Goal: Transaction & Acquisition: Purchase product/service

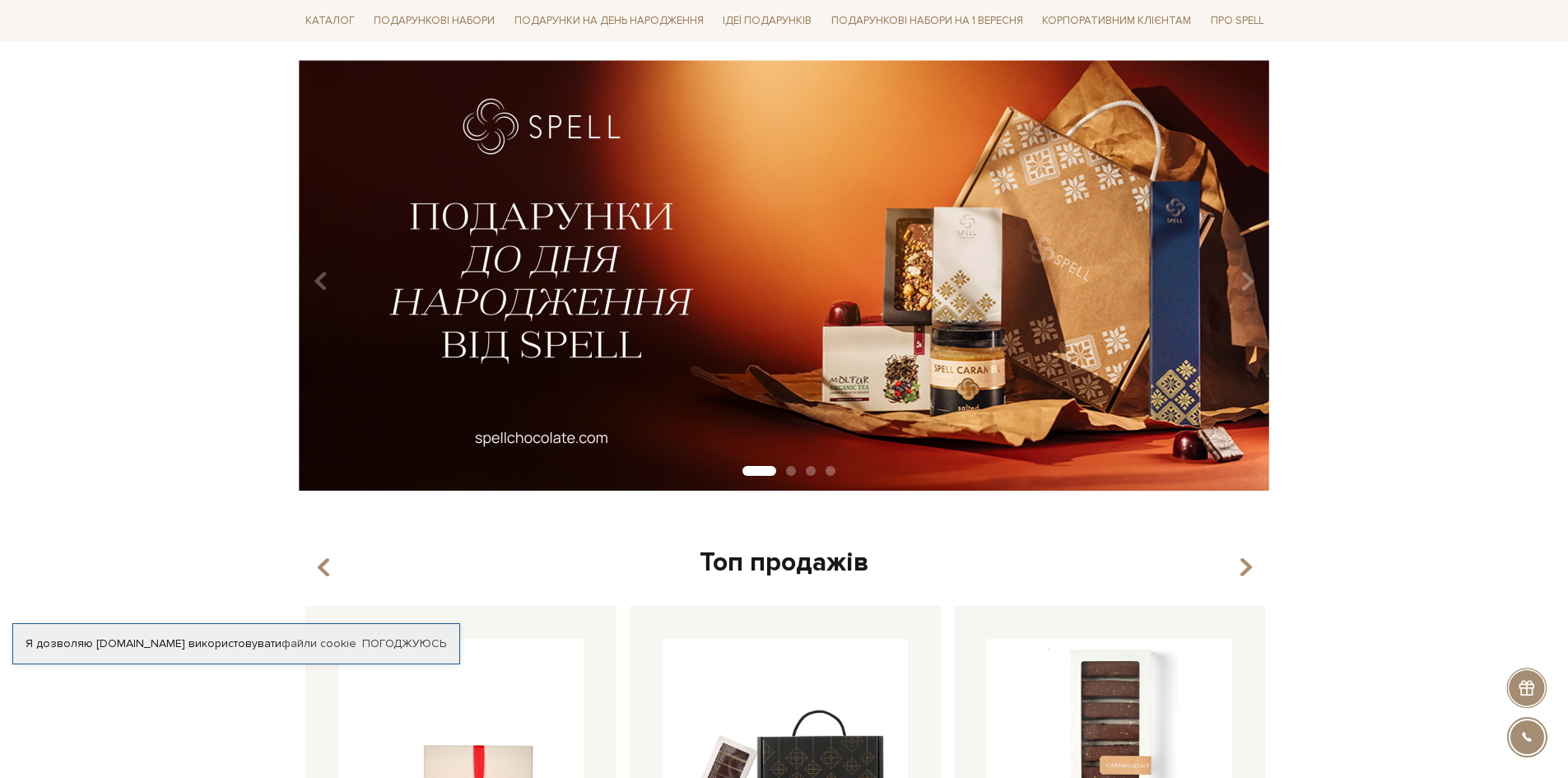
scroll to position [247, 0]
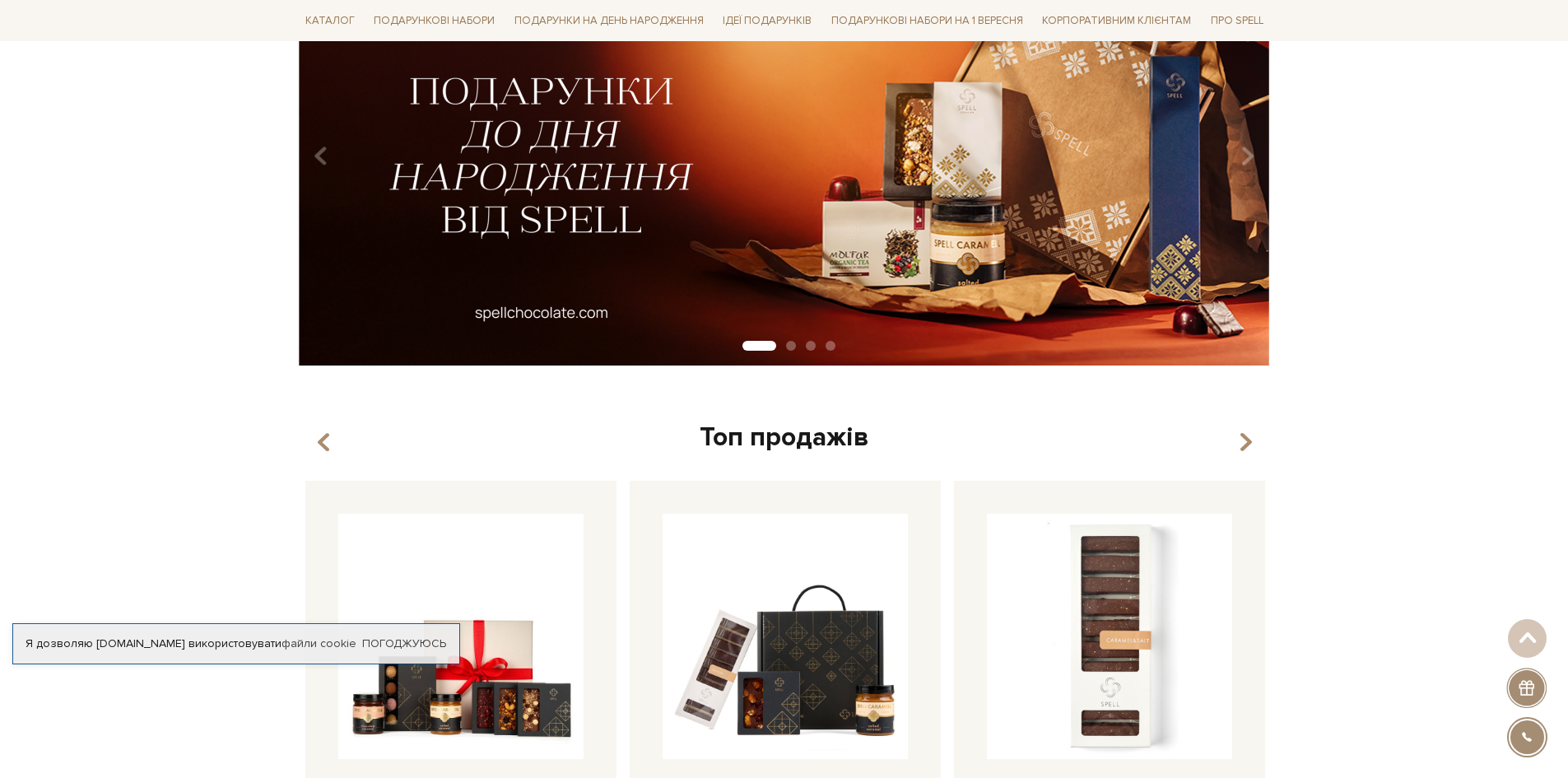
click at [793, 346] on button "Carousel Page 2" at bounding box center [790, 345] width 10 height 10
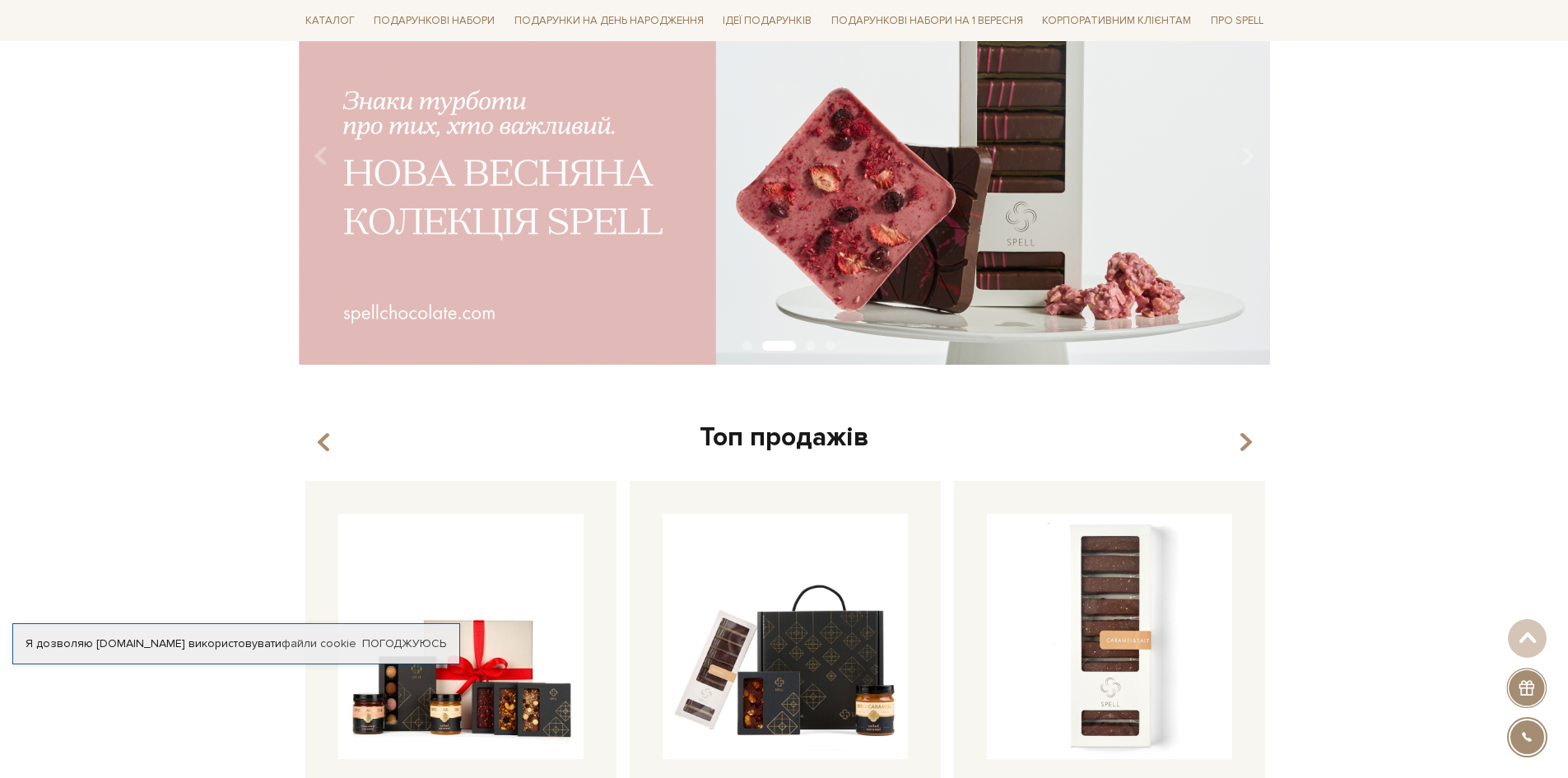
click at [808, 344] on button "Carousel Page 3" at bounding box center [810, 345] width 10 height 10
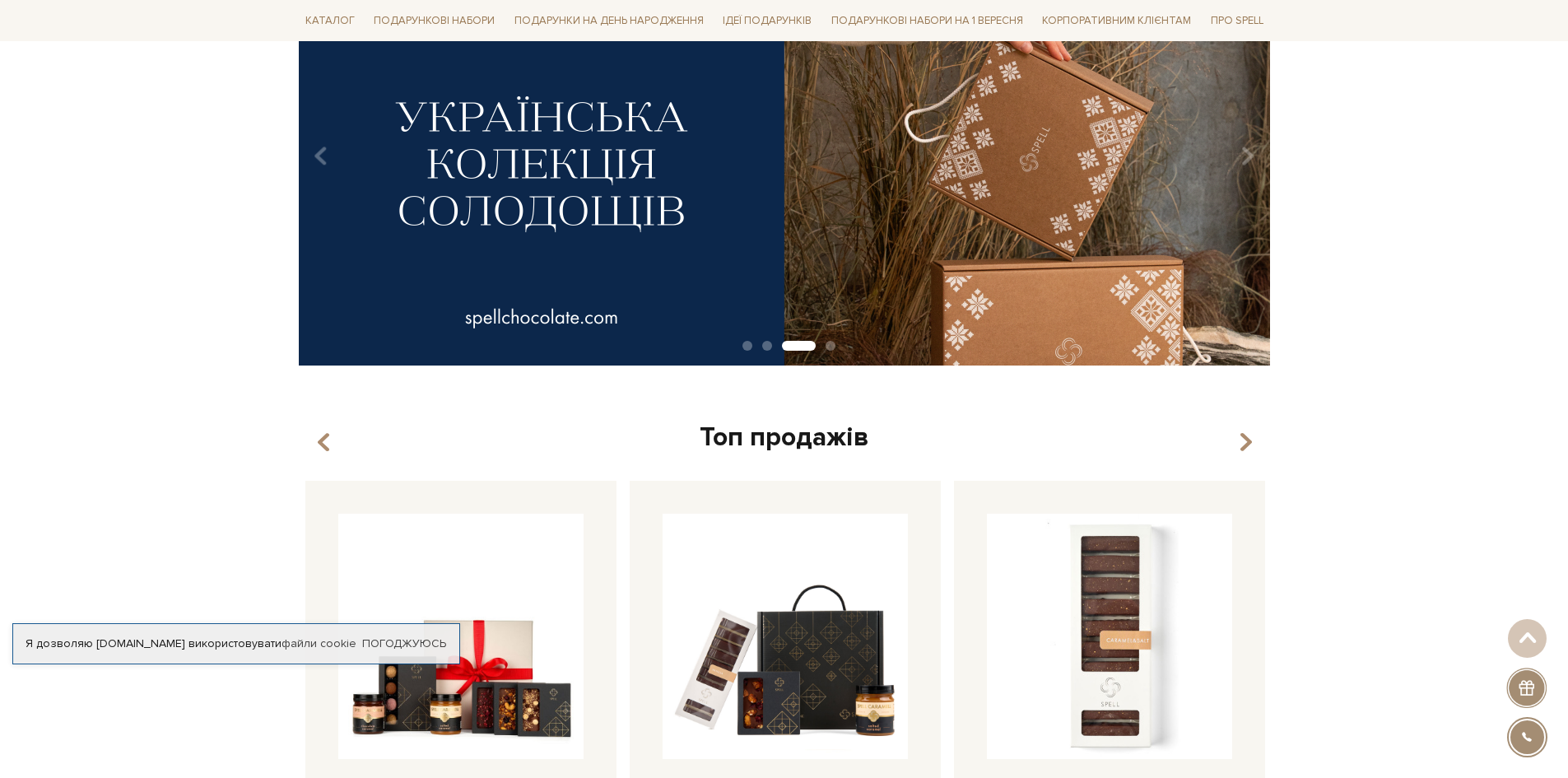
click at [828, 348] on button "Carousel Page 4" at bounding box center [830, 345] width 10 height 10
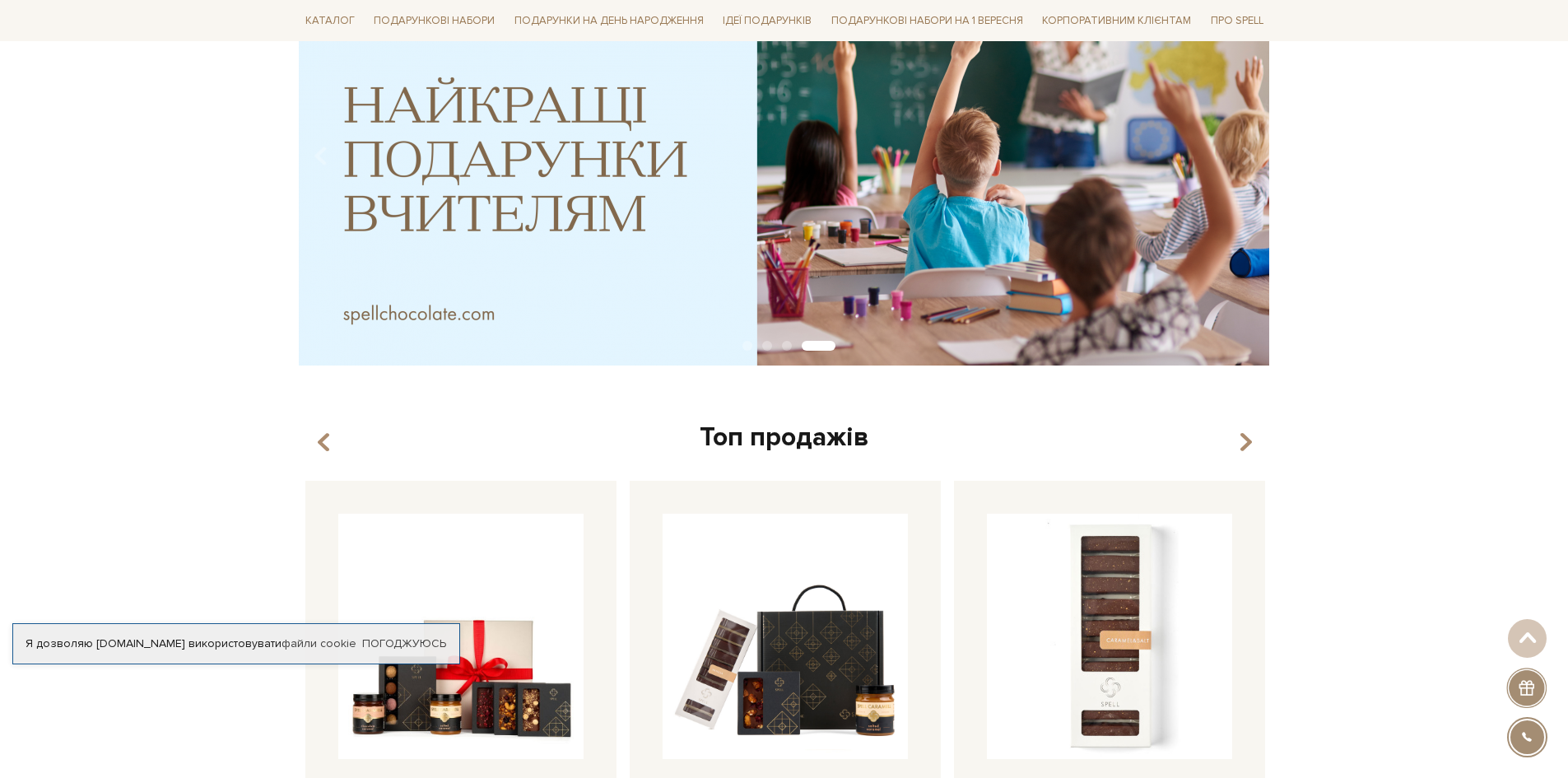
click at [742, 349] on div "Carousel Pagination" at bounding box center [784, 346] width 971 height 15
click at [751, 347] on button "Carousel Page 1" at bounding box center [747, 345] width 10 height 10
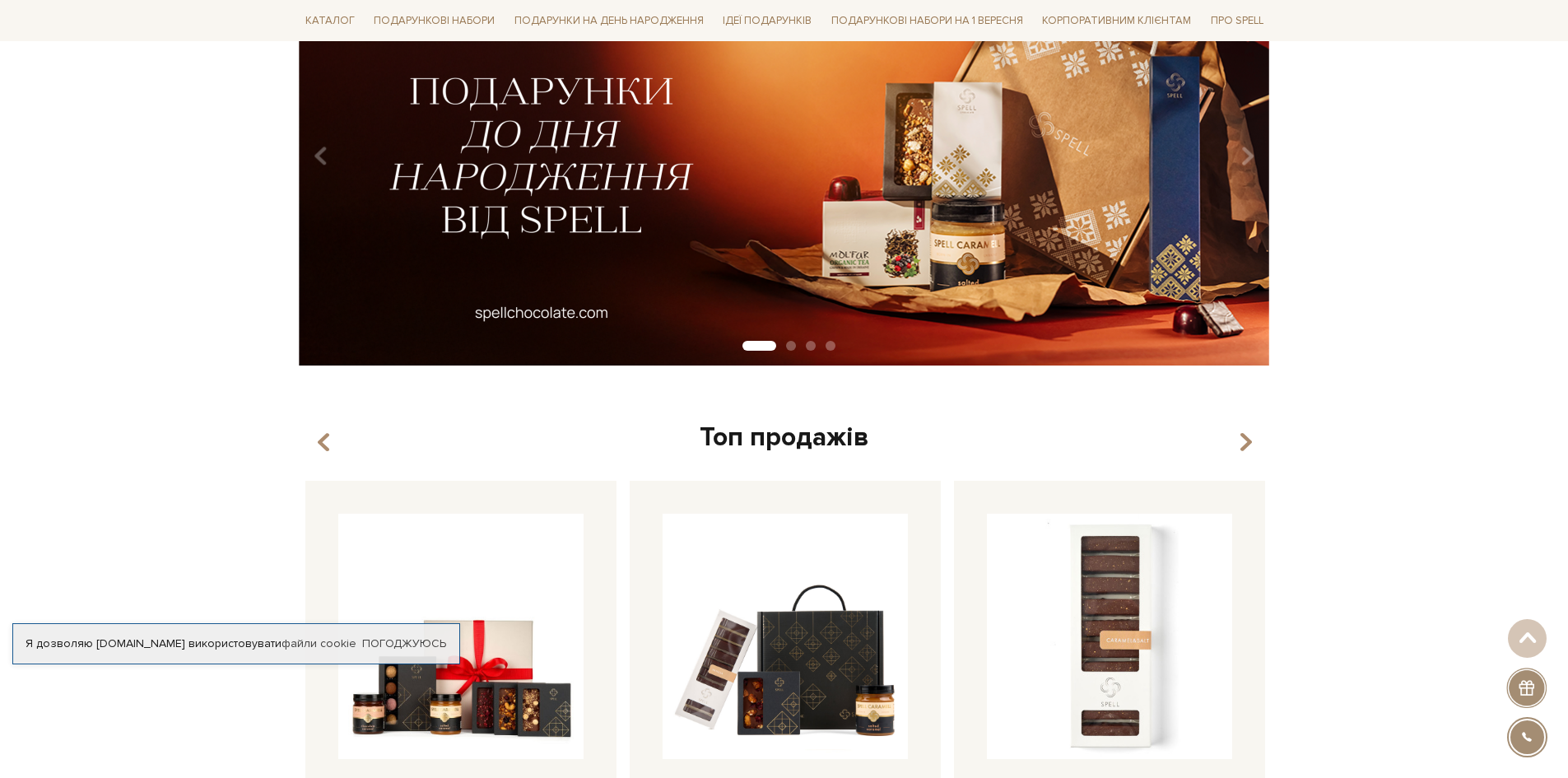
click at [787, 348] on button "Carousel Page 2" at bounding box center [790, 345] width 10 height 10
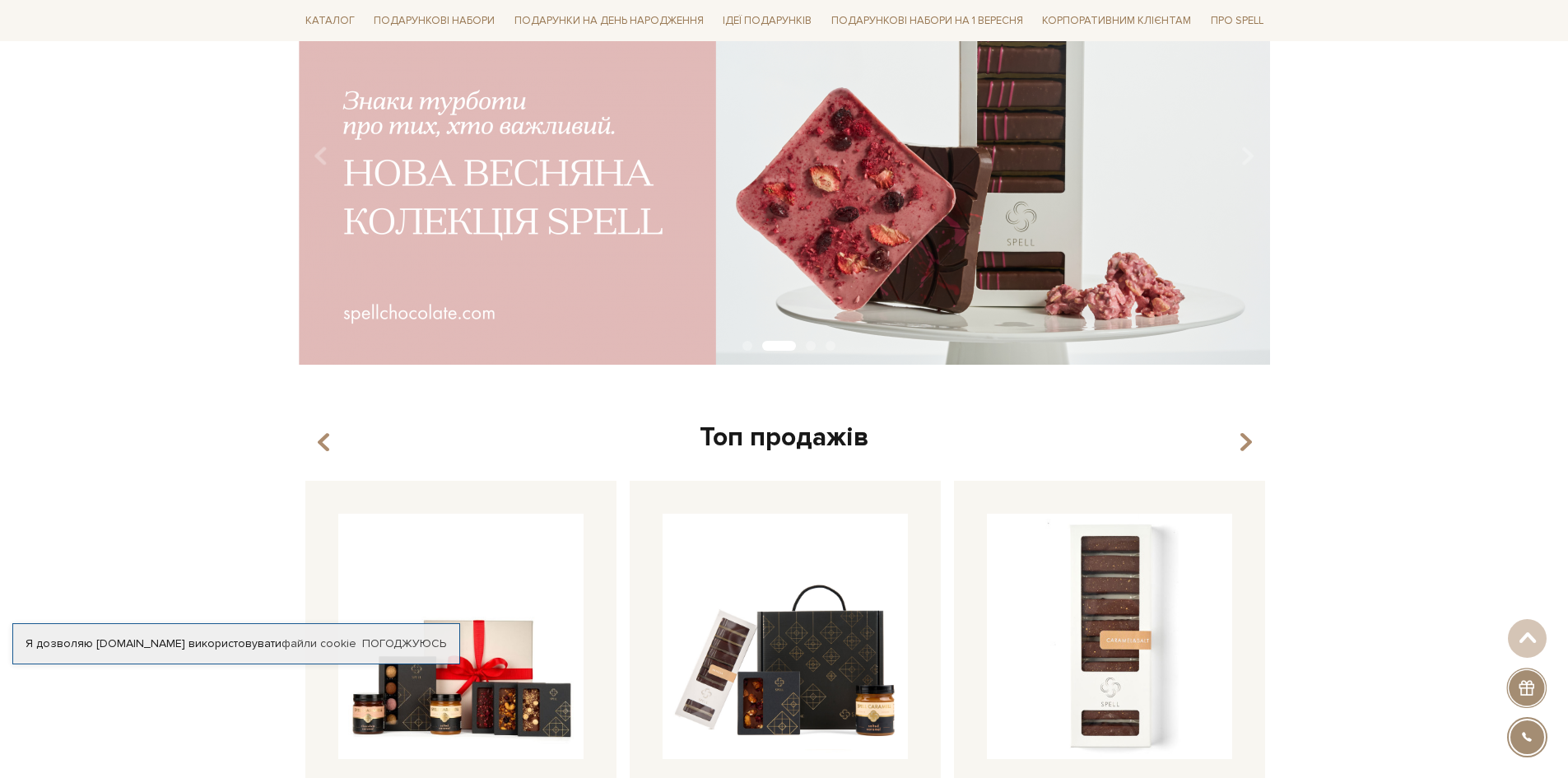
click at [813, 348] on button "Carousel Page 3" at bounding box center [810, 345] width 10 height 10
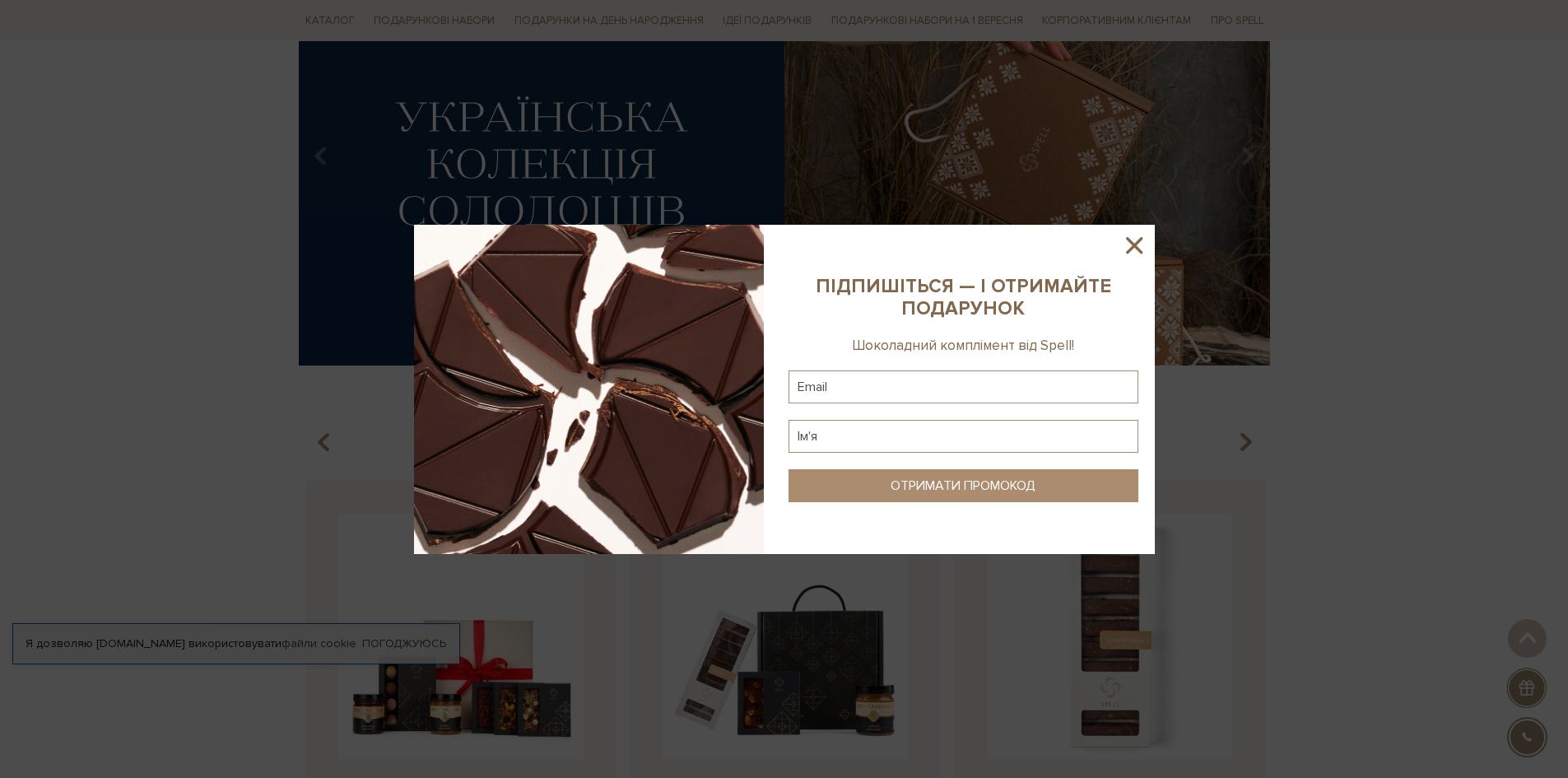
click at [1135, 252] on icon at bounding box center [1134, 245] width 28 height 28
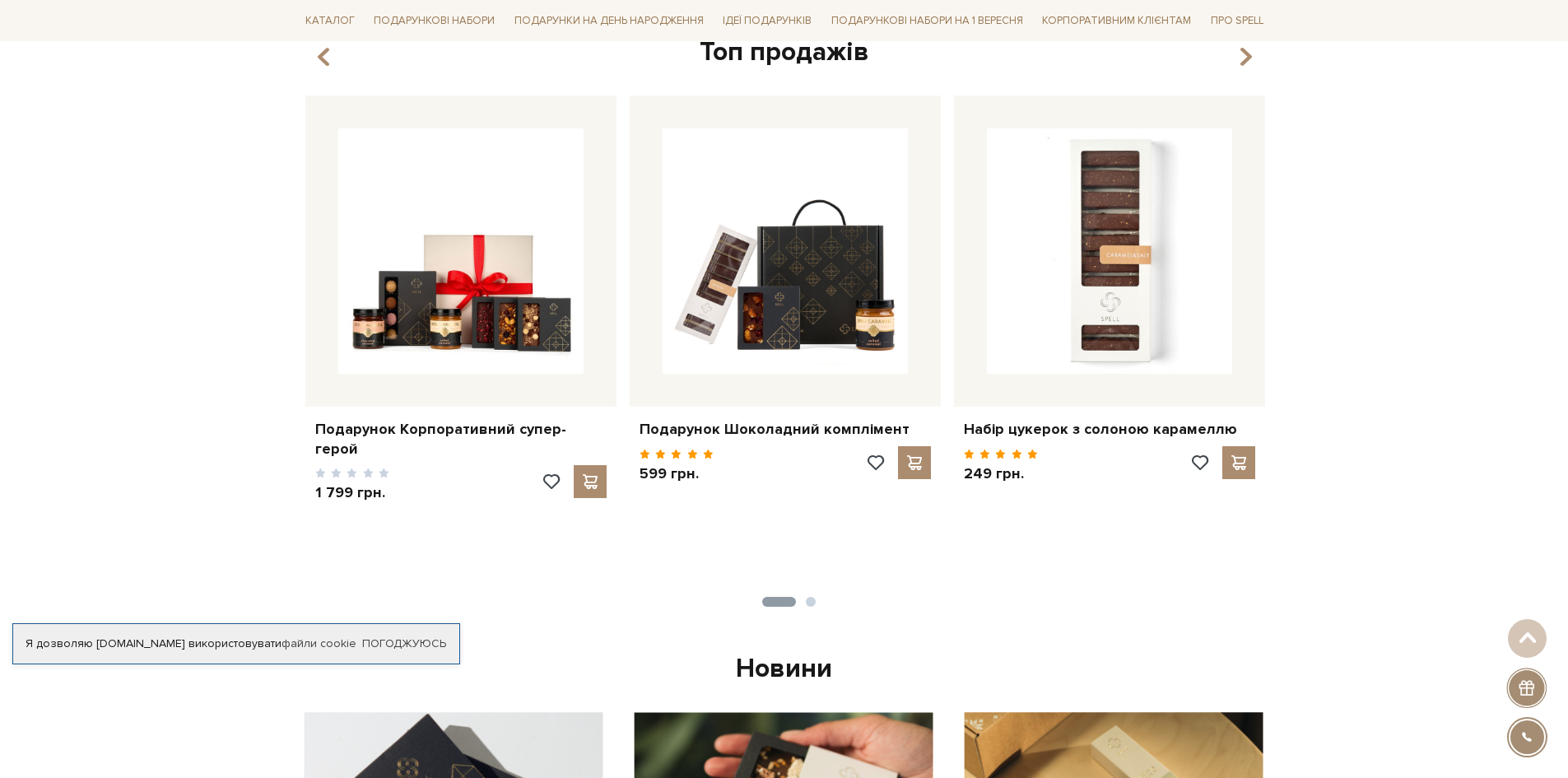
scroll to position [576, 0]
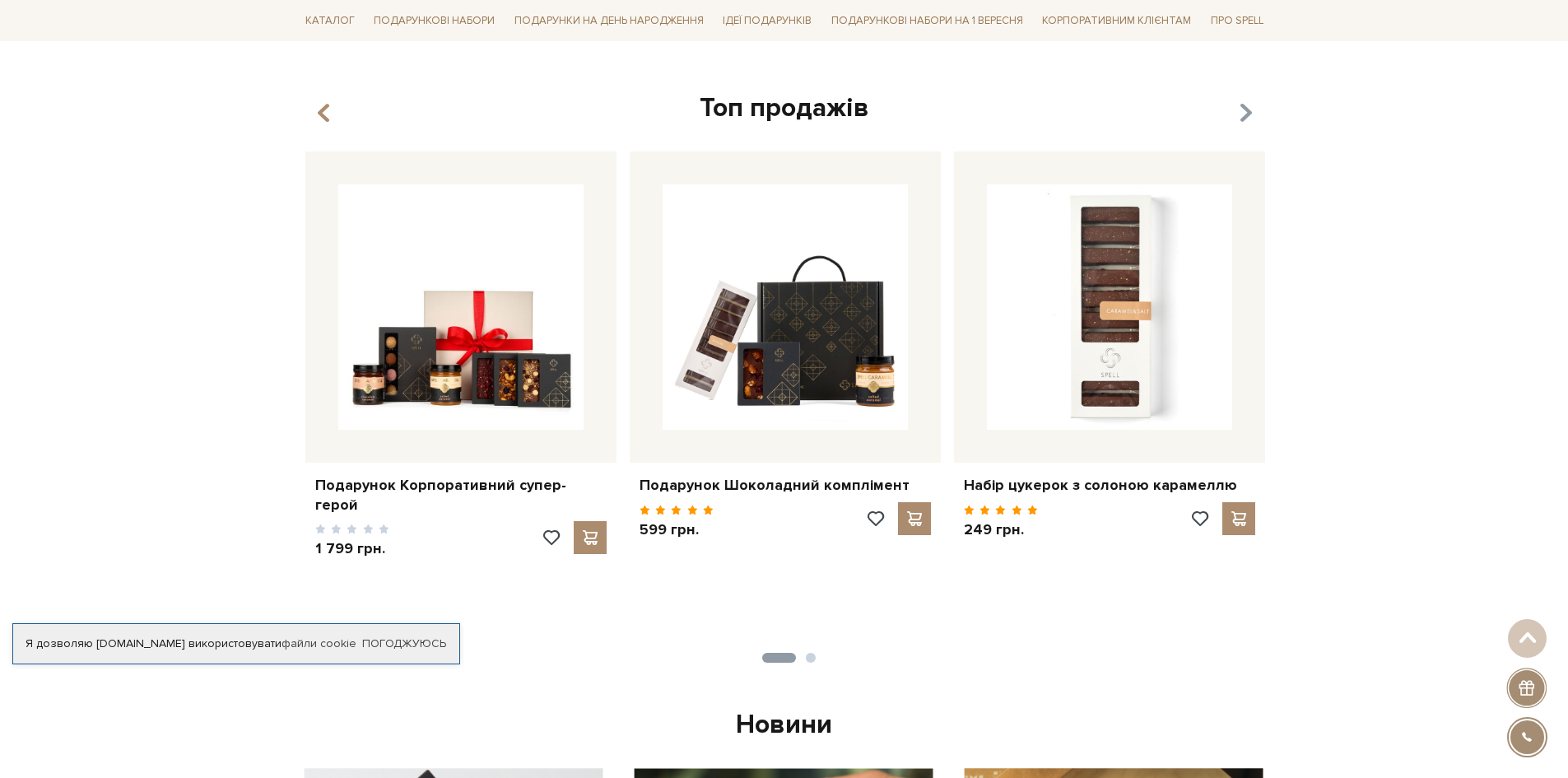
click at [1248, 110] on icon "button" at bounding box center [1245, 113] width 14 height 28
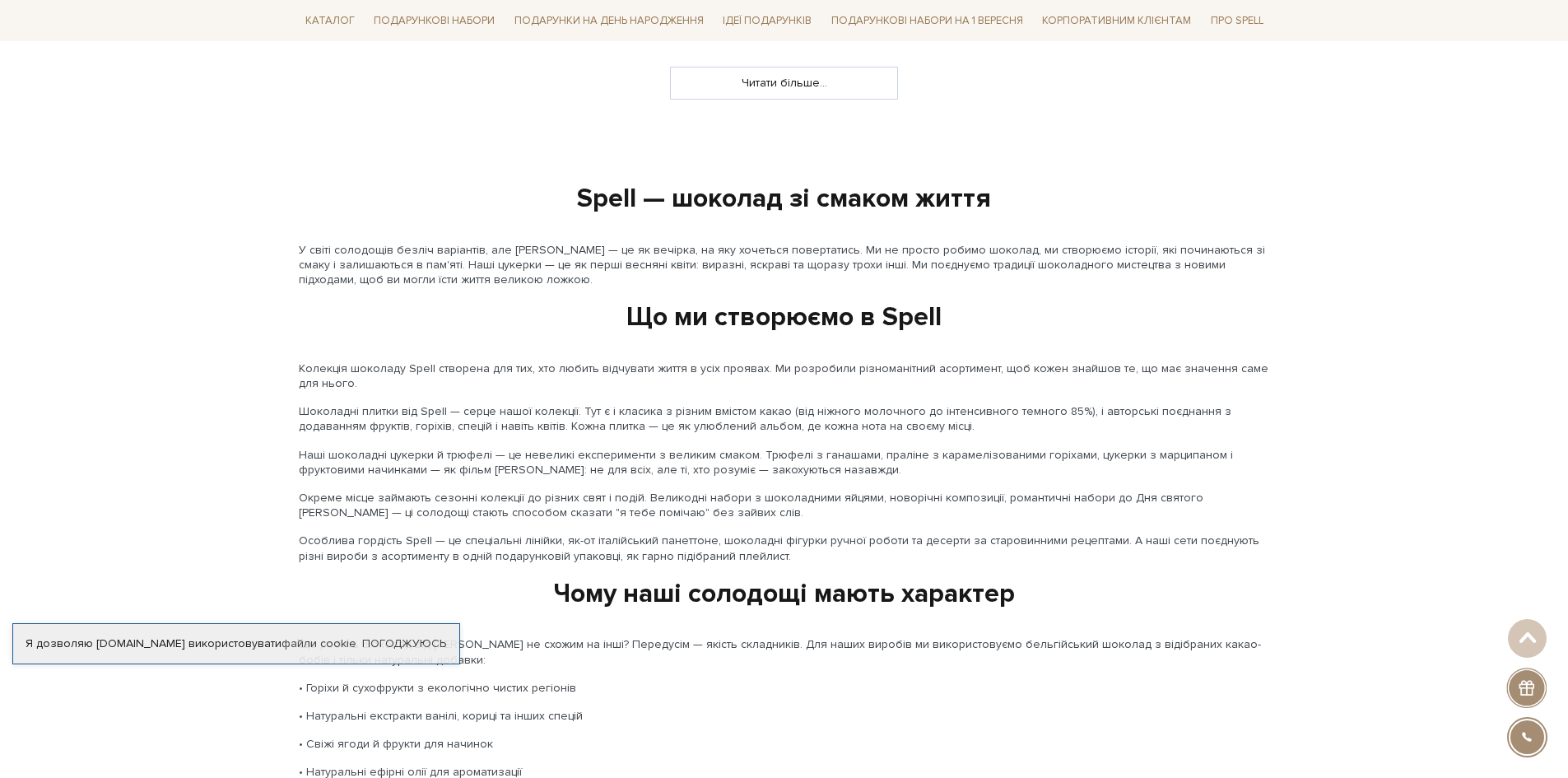
scroll to position [1070, 0]
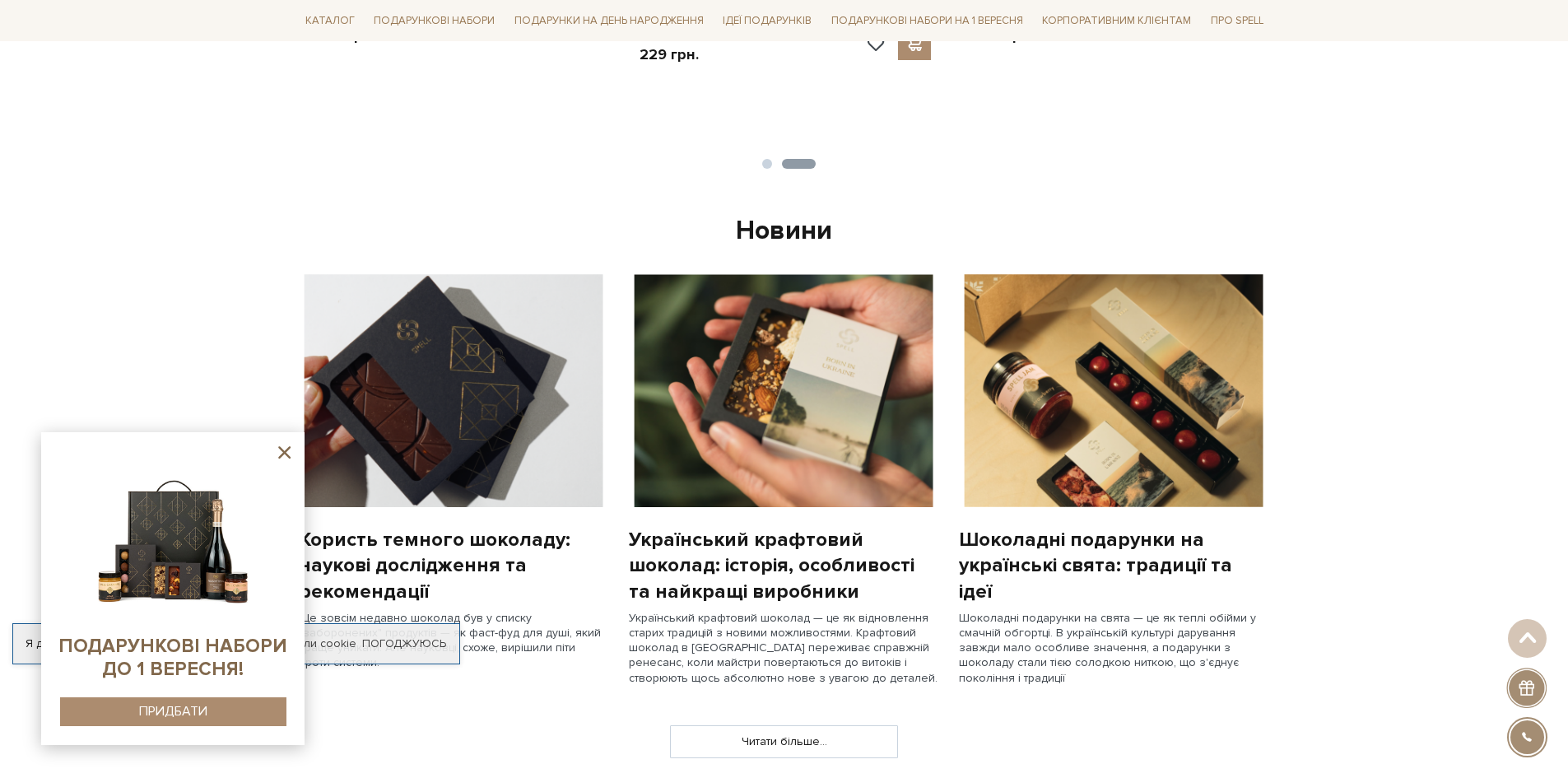
click at [191, 580] on img at bounding box center [173, 535] width 168 height 168
click at [187, 714] on div "ПРИДБАТИ" at bounding box center [173, 712] width 69 height 16
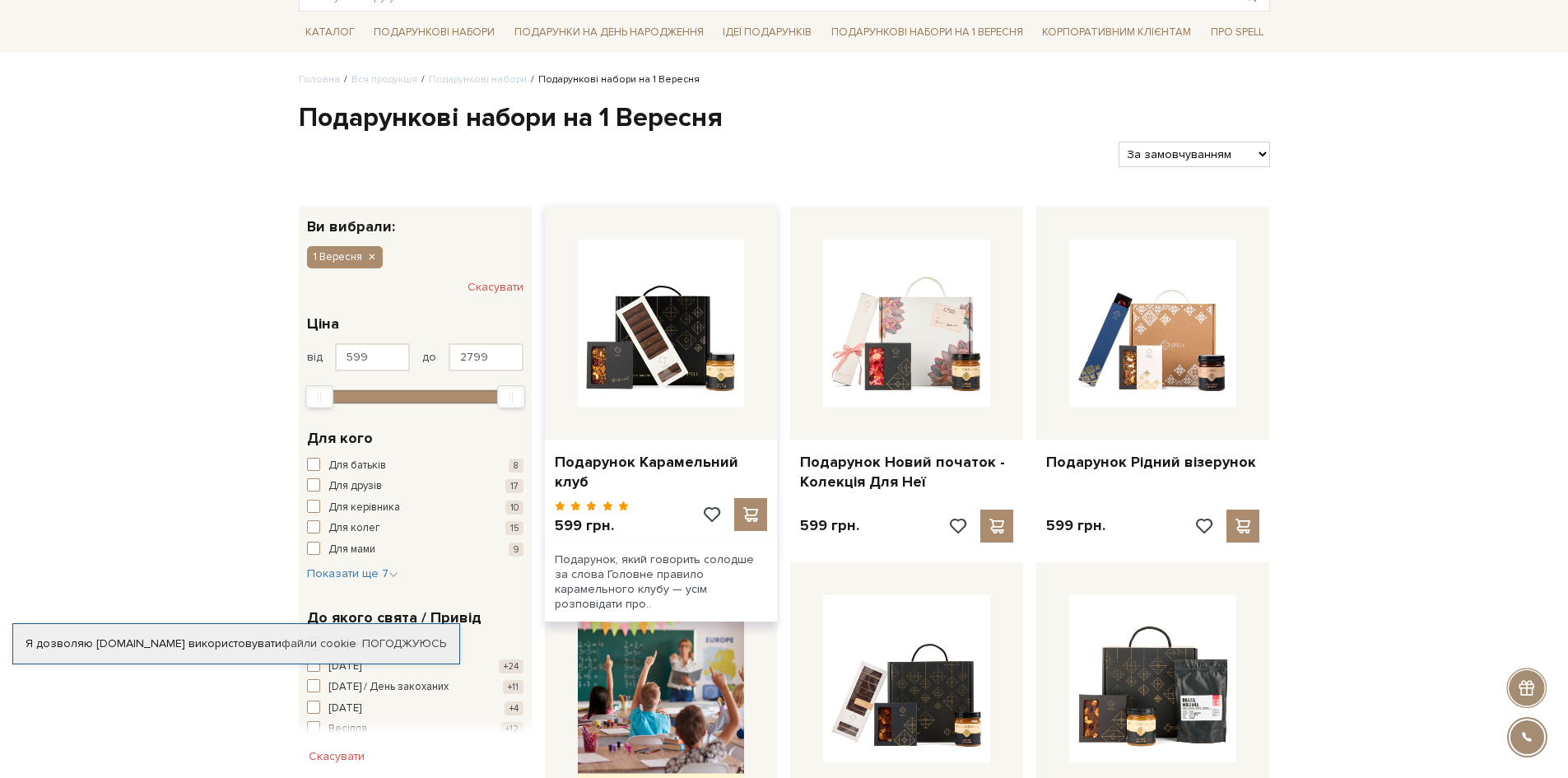
scroll to position [329, 0]
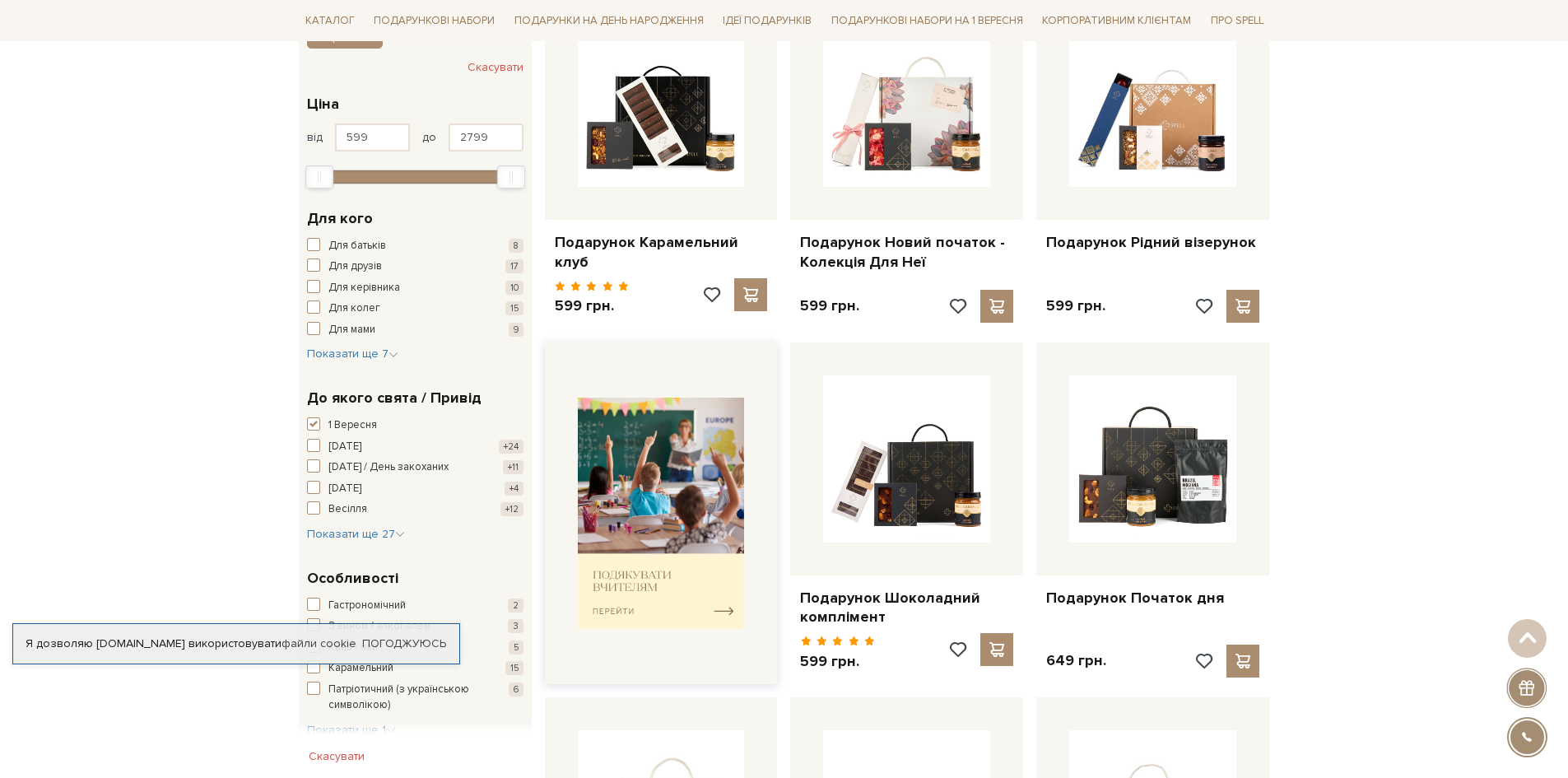
click at [696, 515] on img at bounding box center [661, 514] width 167 height 231
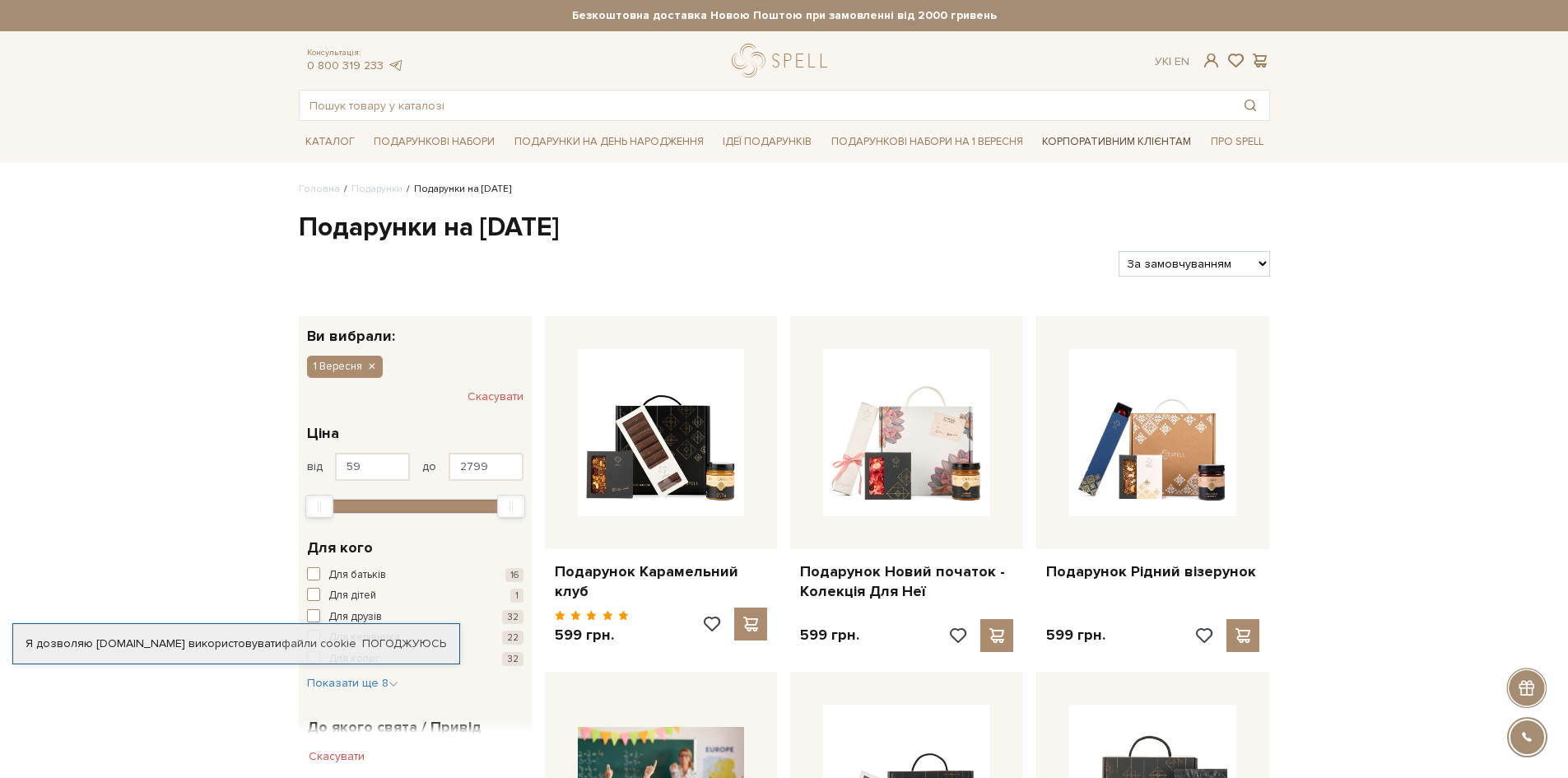
click at [1104, 138] on link "Корпоративним клієнтам" at bounding box center [1116, 141] width 162 height 28
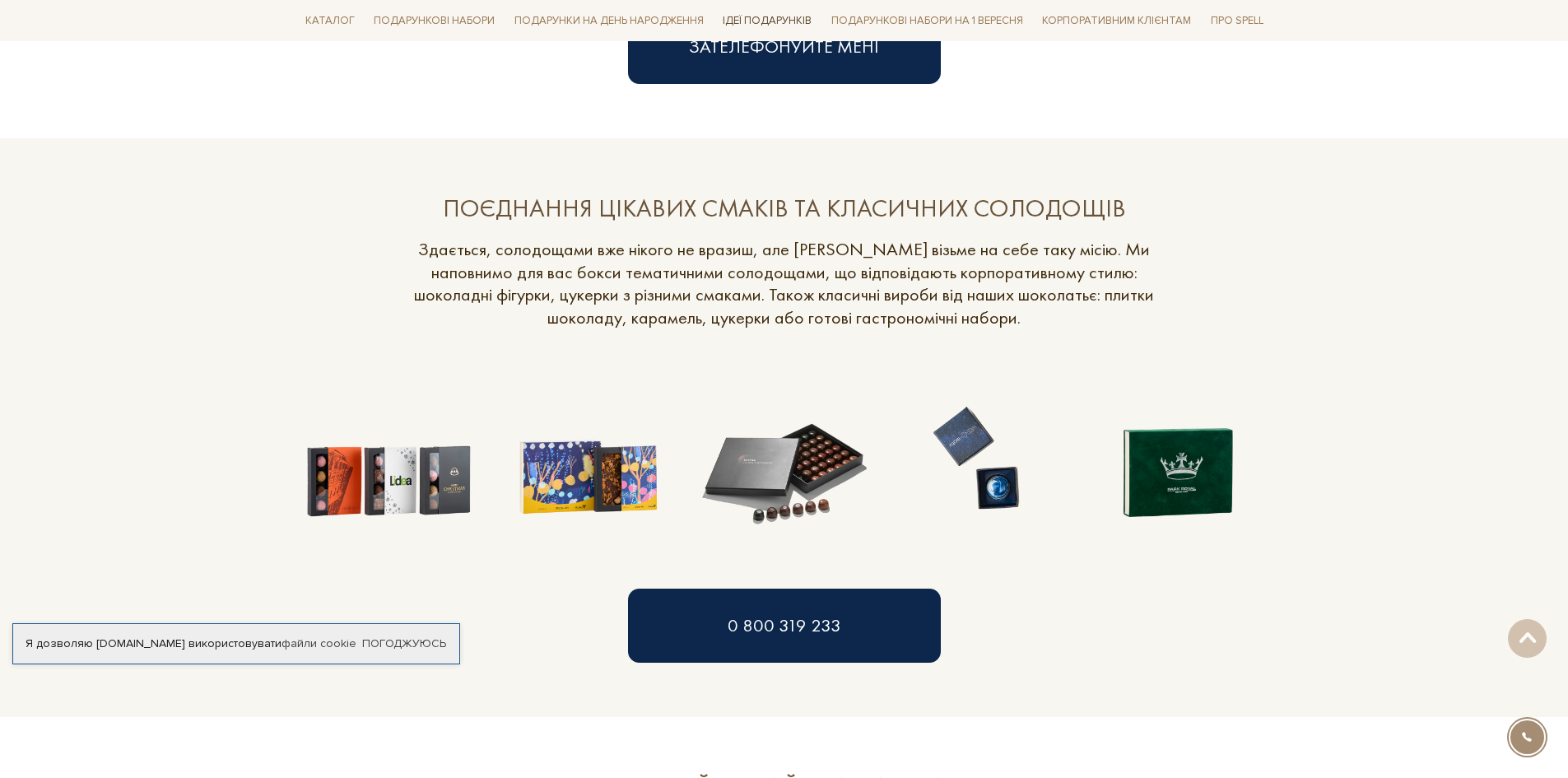
scroll to position [988, 0]
